Goal: Task Accomplishment & Management: Complete application form

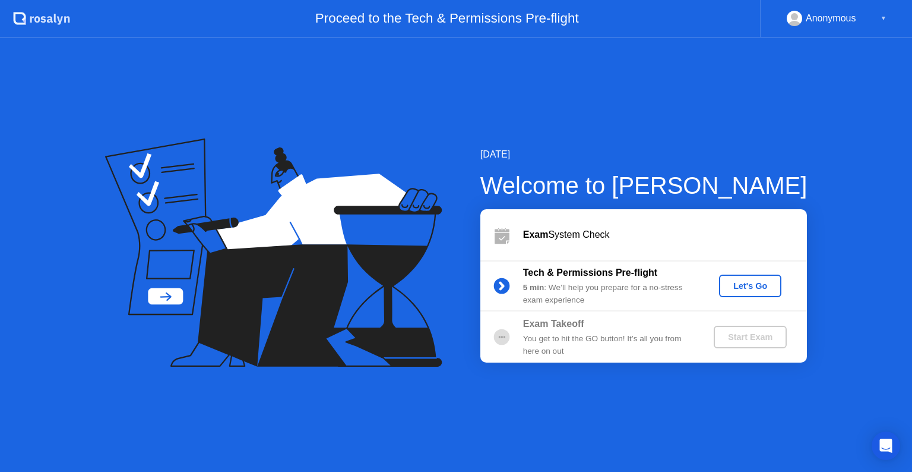
click at [754, 283] on div "Let's Go" at bounding box center [750, 286] width 53 height 10
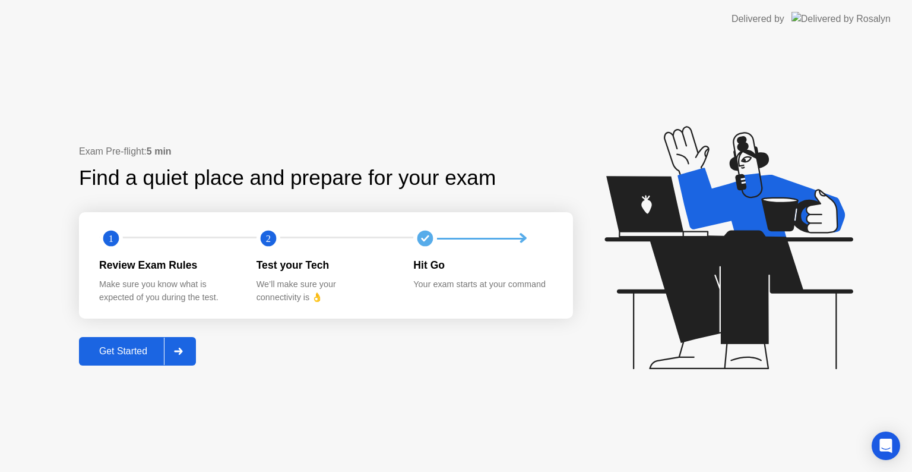
click at [145, 349] on div "Get Started" at bounding box center [123, 351] width 81 height 11
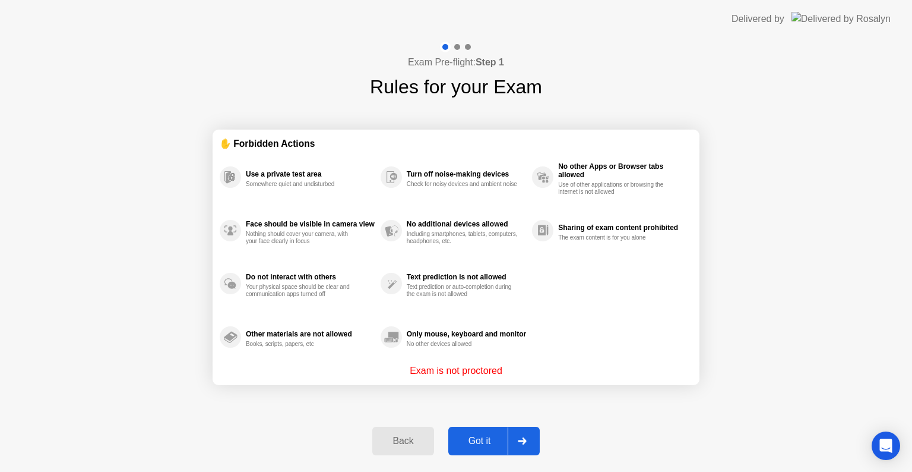
click at [479, 438] on div "Got it" at bounding box center [480, 440] width 56 height 11
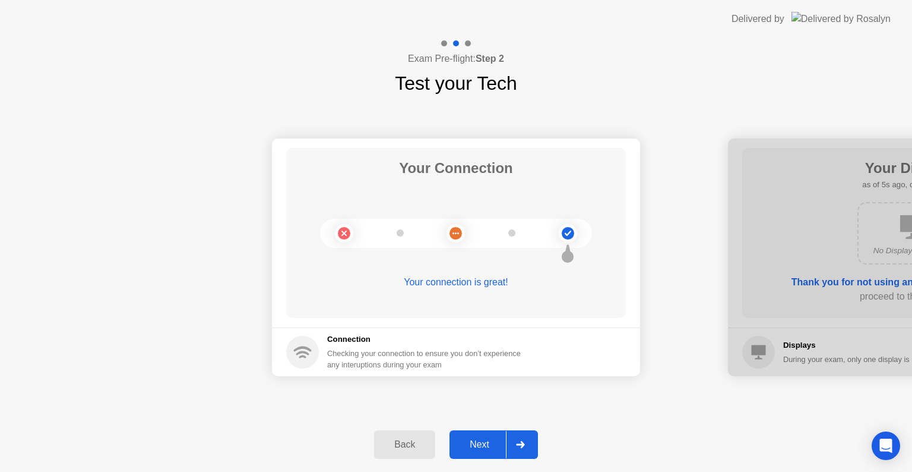
click at [466, 452] on button "Next" at bounding box center [494, 444] width 88 height 29
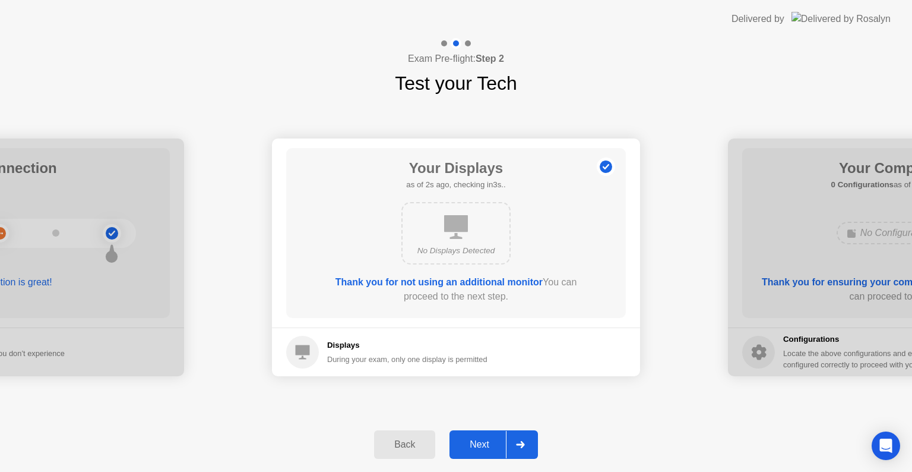
click at [485, 445] on div "Next" at bounding box center [479, 444] width 53 height 11
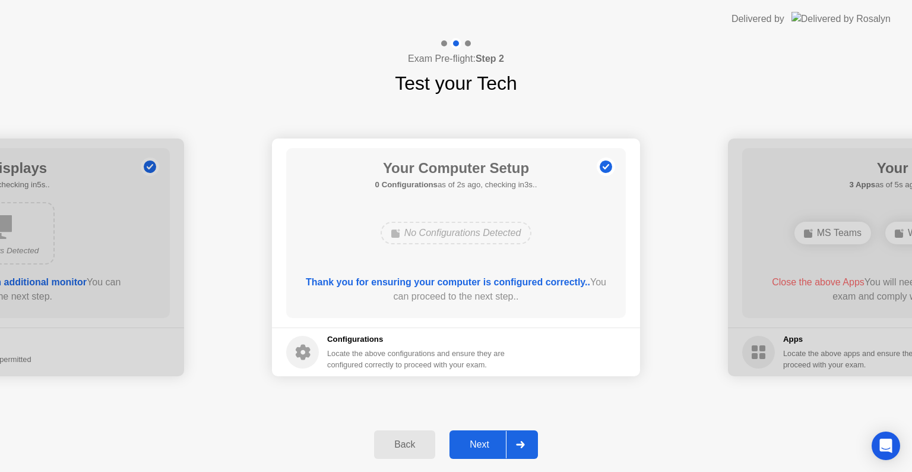
click at [481, 444] on div "Next" at bounding box center [479, 444] width 53 height 11
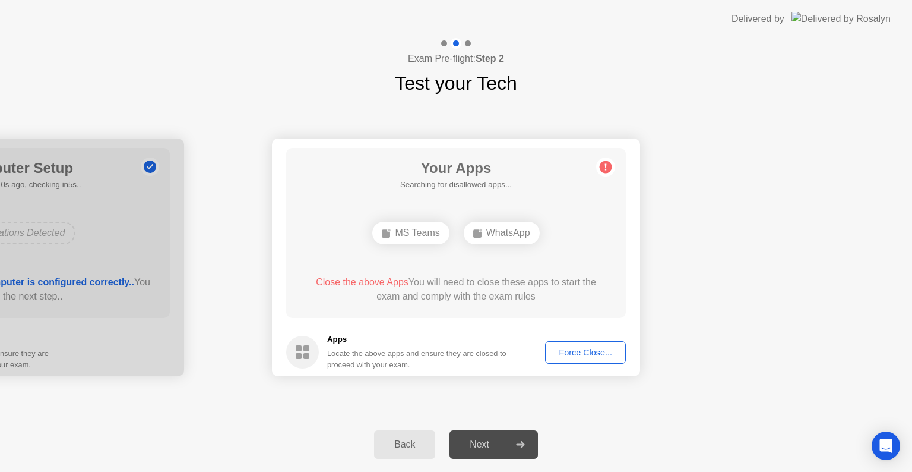
click at [581, 361] on button "Force Close..." at bounding box center [585, 352] width 81 height 23
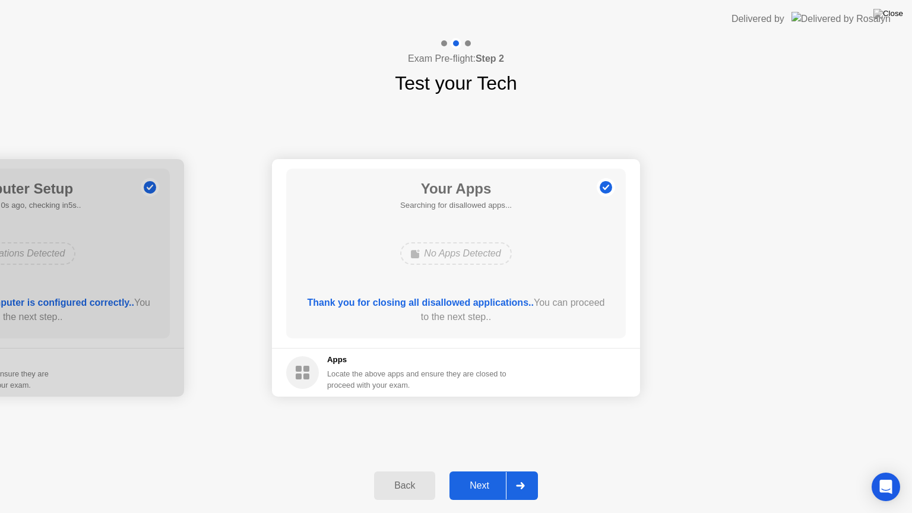
click at [476, 471] on button "Next" at bounding box center [494, 486] width 88 height 29
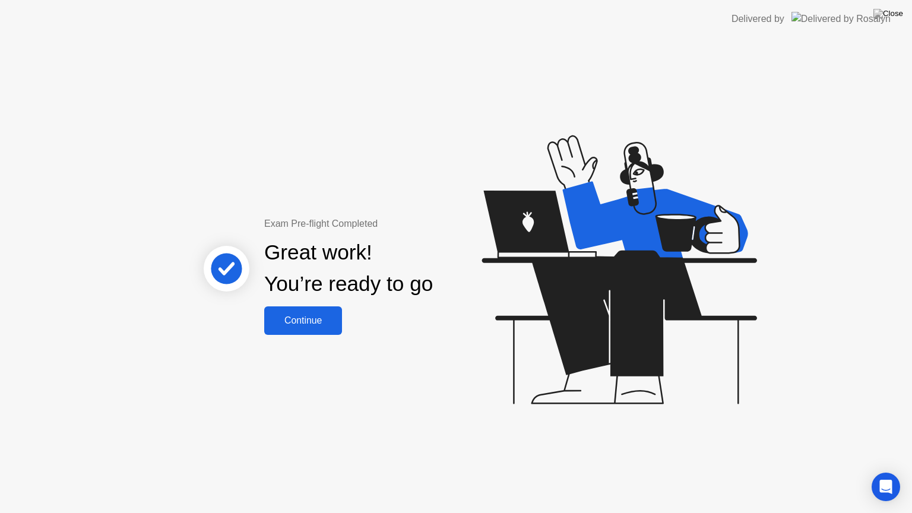
click at [309, 325] on div "Continue" at bounding box center [303, 320] width 71 height 11
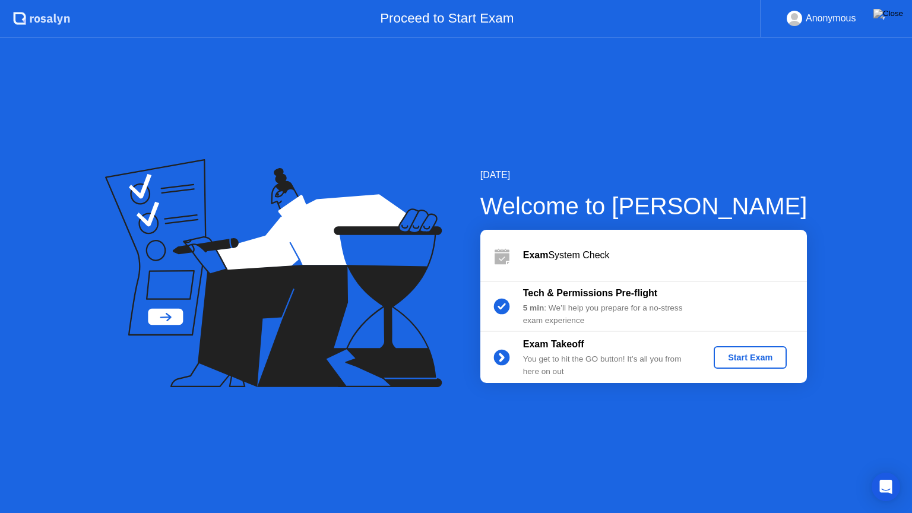
click at [750, 361] on div "Start Exam" at bounding box center [751, 358] width 64 height 10
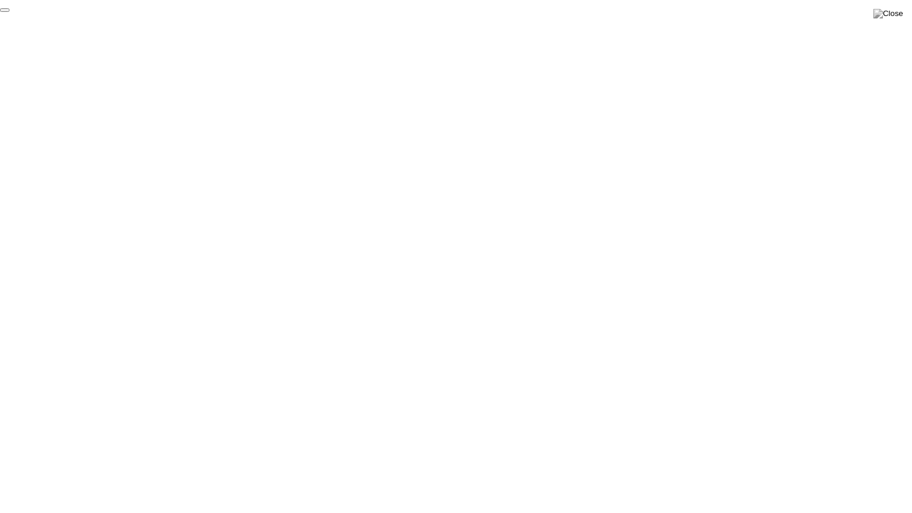
click div "End Proctoring Session"
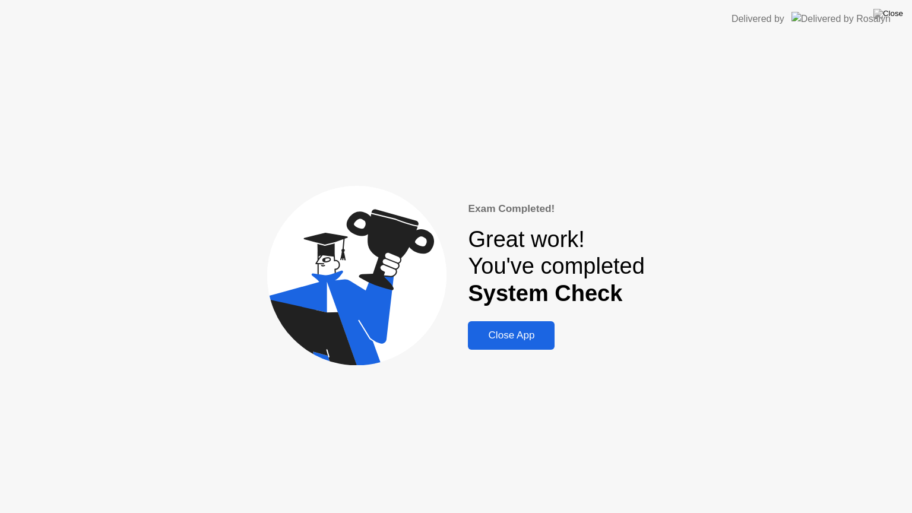
click at [536, 343] on button "Close App" at bounding box center [511, 335] width 87 height 29
